Goal: Download file/media

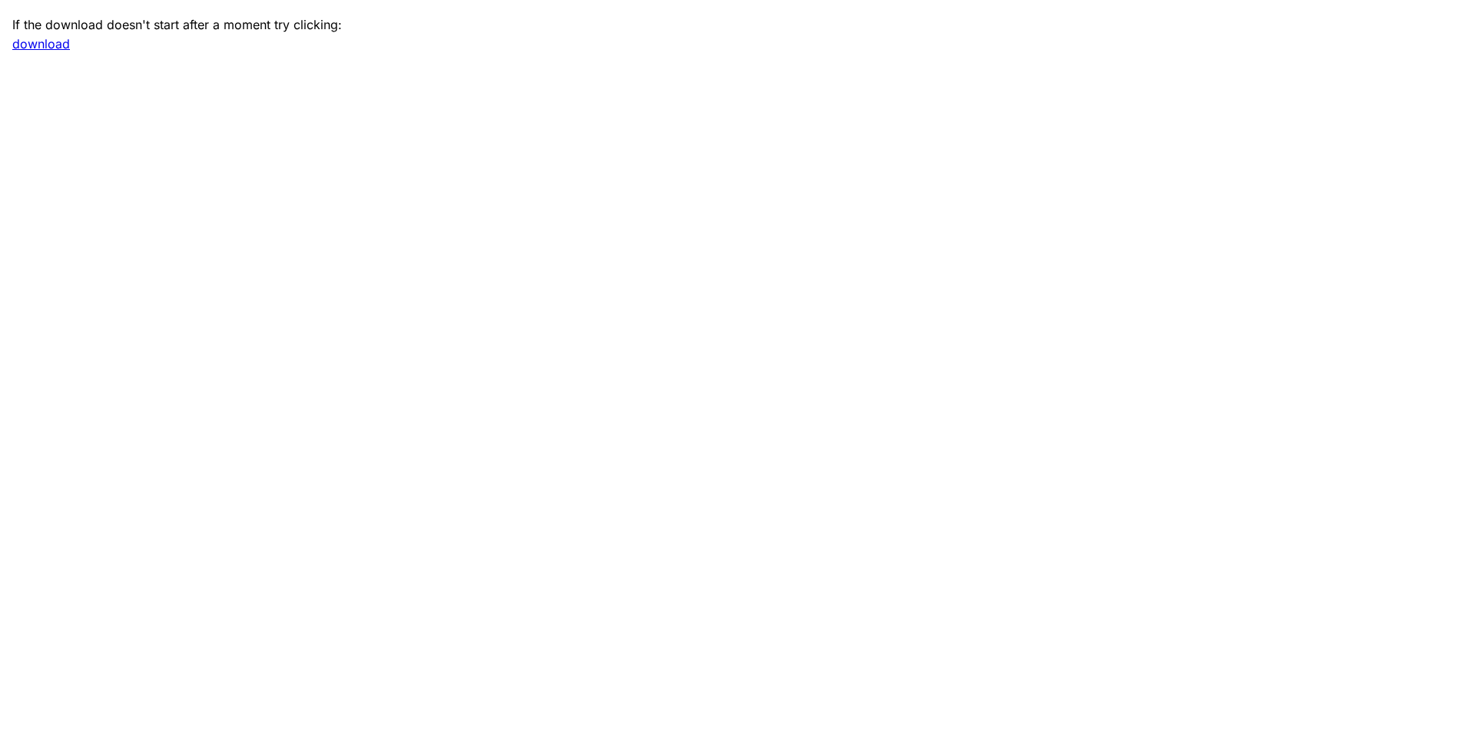
click at [32, 51] on main "If the download doesn't start after a moment try clicking: download" at bounding box center [734, 366] width 1469 height 733
click at [30, 41] on link "download" at bounding box center [41, 43] width 58 height 15
